Goal: Complete application form

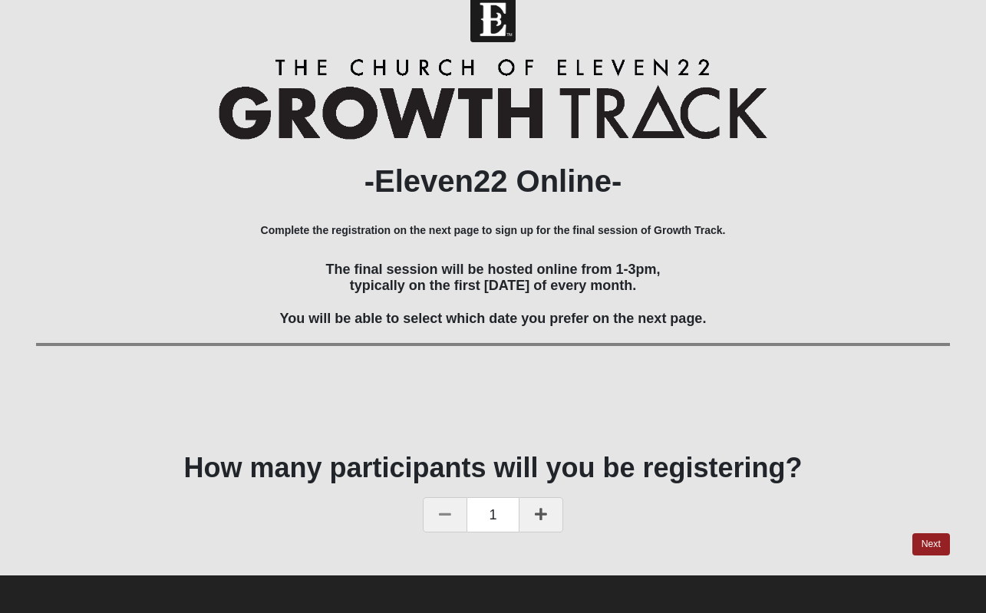
scroll to position [21, 0]
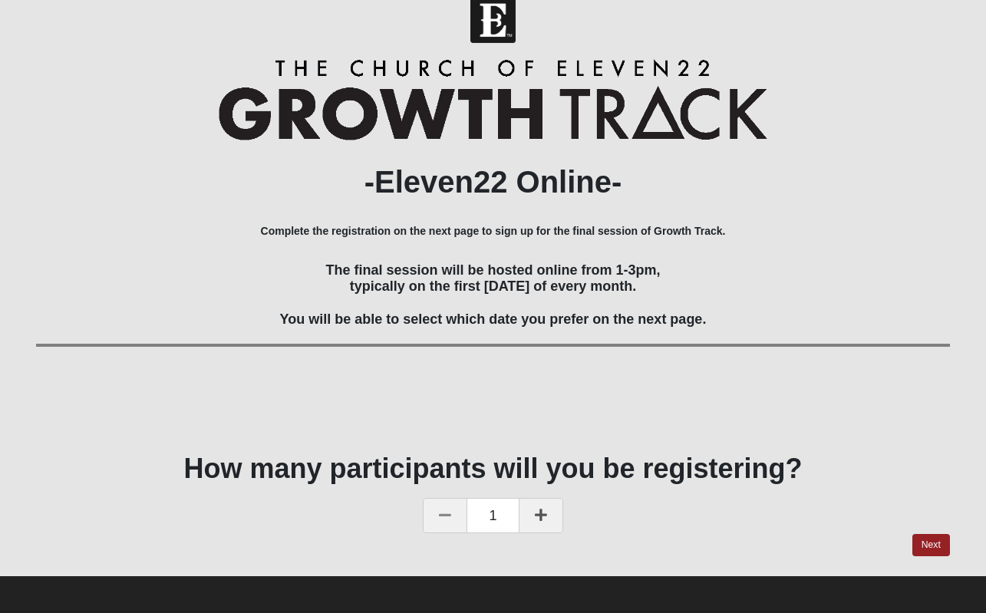
click at [543, 509] on icon at bounding box center [541, 515] width 12 height 14
click at [928, 537] on link "Next" at bounding box center [931, 545] width 38 height 22
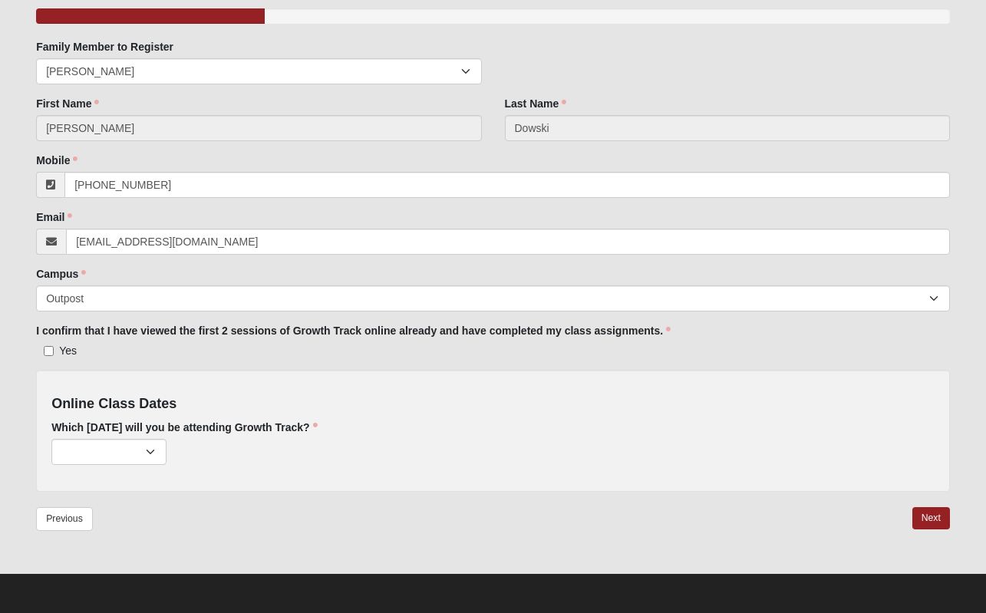
scroll to position [139, 0]
click at [51, 353] on input "Yes" at bounding box center [49, 352] width 10 height 10
checkbox input "true"
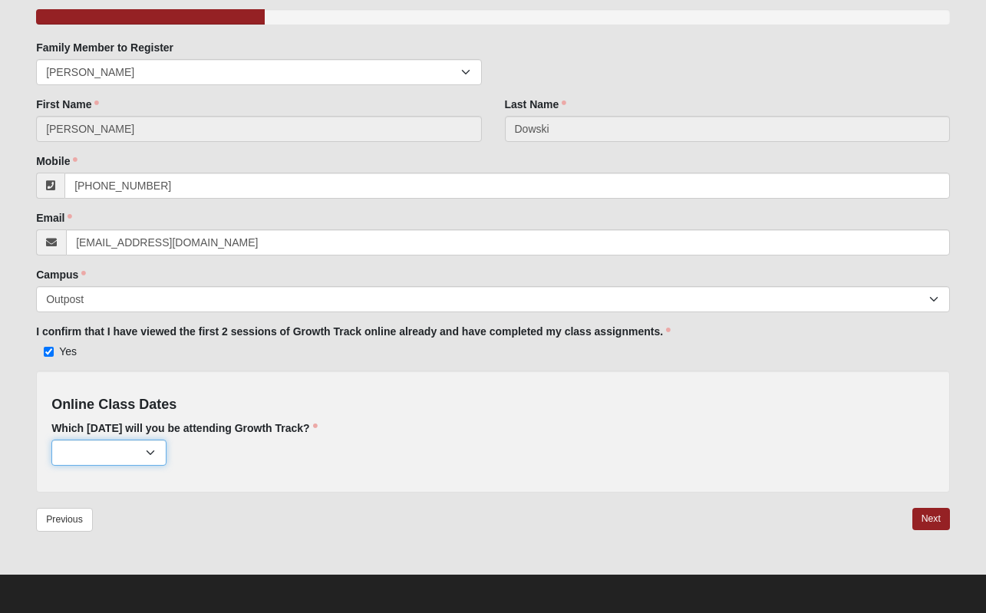
select select "759"
click at [929, 514] on link "Next" at bounding box center [931, 519] width 38 height 22
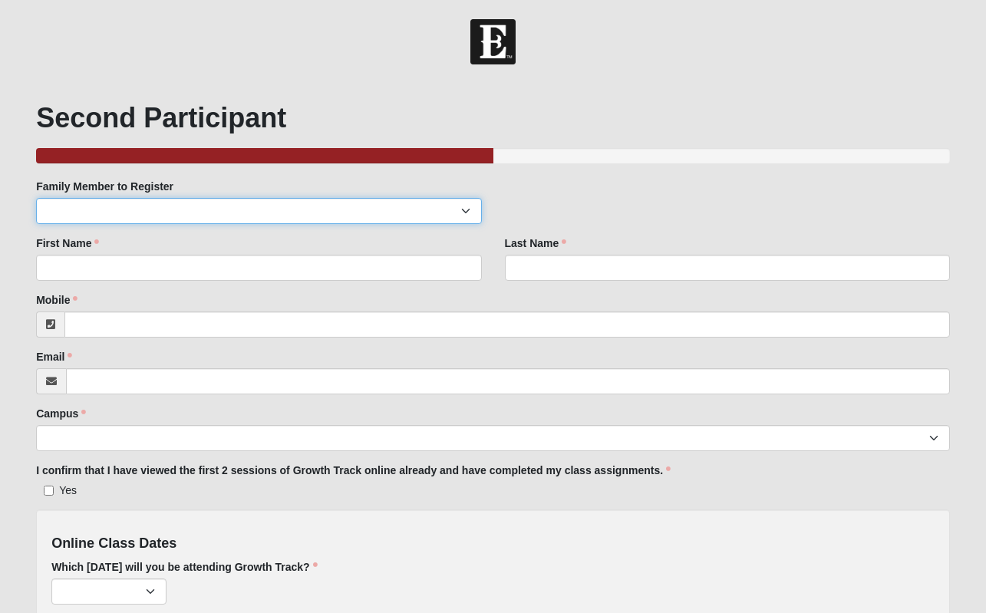
select select "380372"
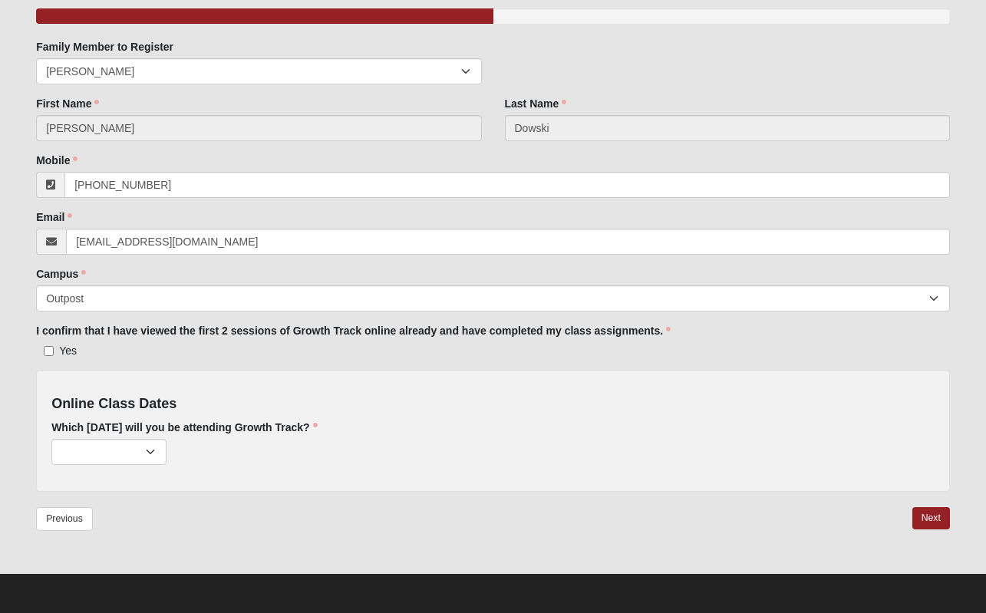
scroll to position [139, 0]
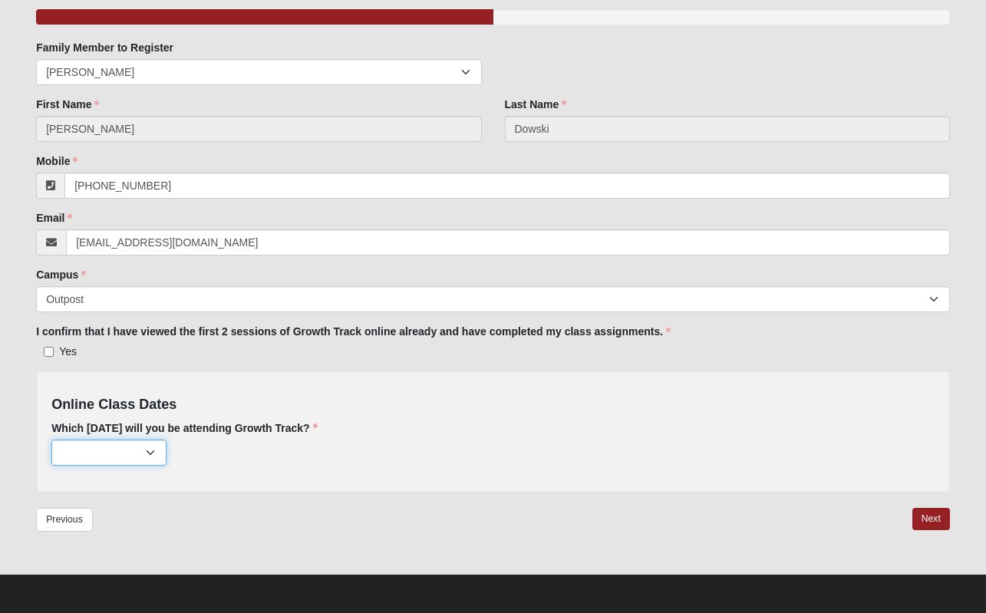
select select "759"
click at [924, 512] on link "Next" at bounding box center [931, 519] width 38 height 22
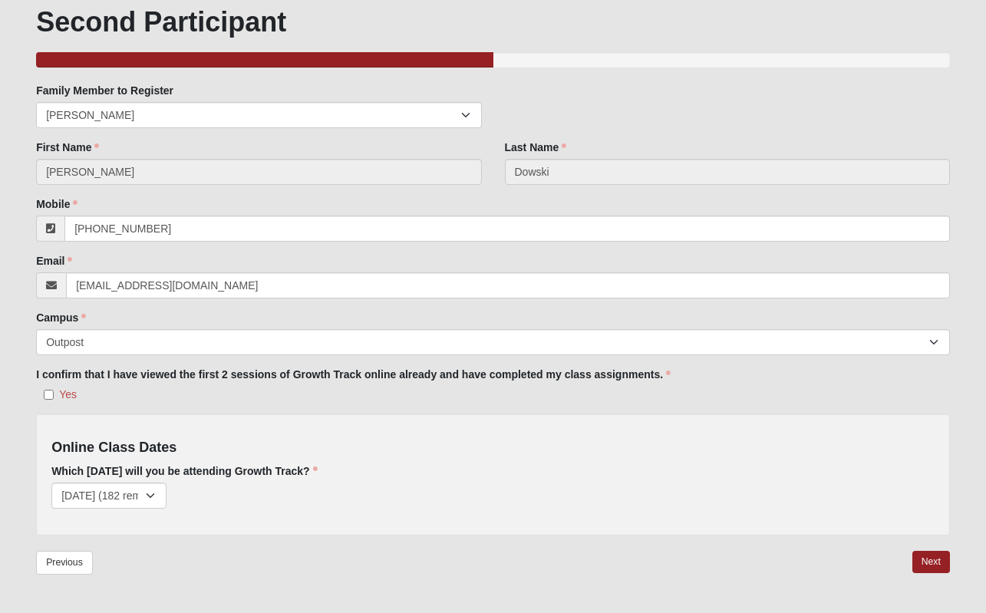
scroll to position [168, 0]
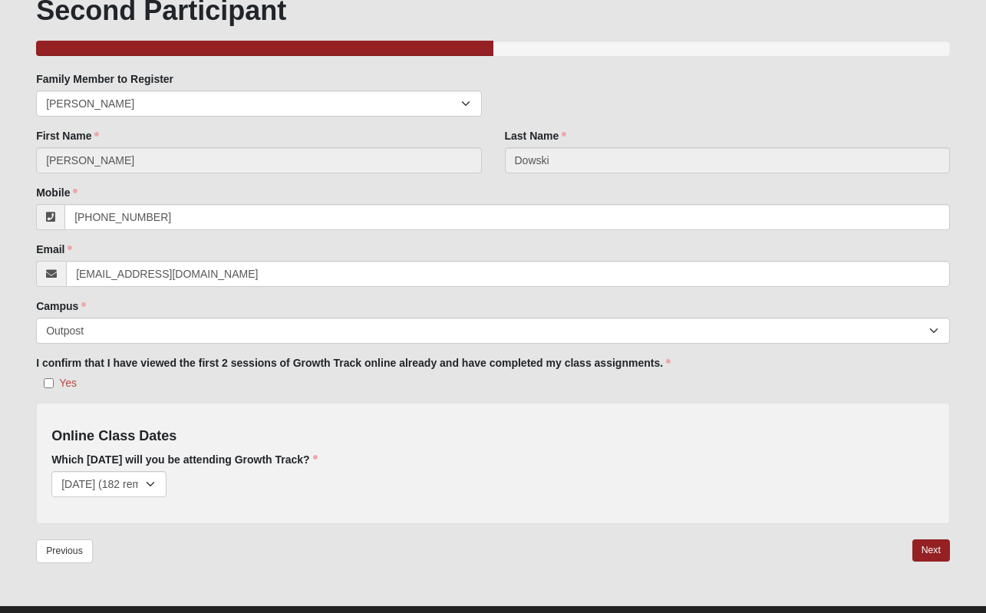
click at [44, 384] on input "Yes" at bounding box center [49, 383] width 10 height 10
checkbox input "true"
click at [937, 548] on link "Next" at bounding box center [931, 550] width 38 height 22
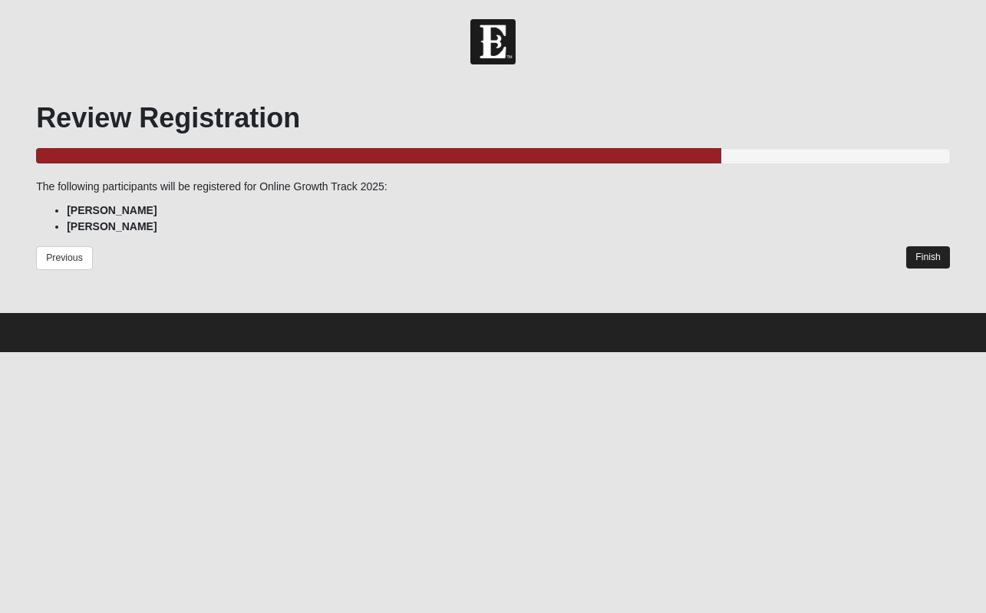
click at [940, 254] on link "Finish" at bounding box center [928, 257] width 44 height 22
